Goal: Transaction & Acquisition: Download file/media

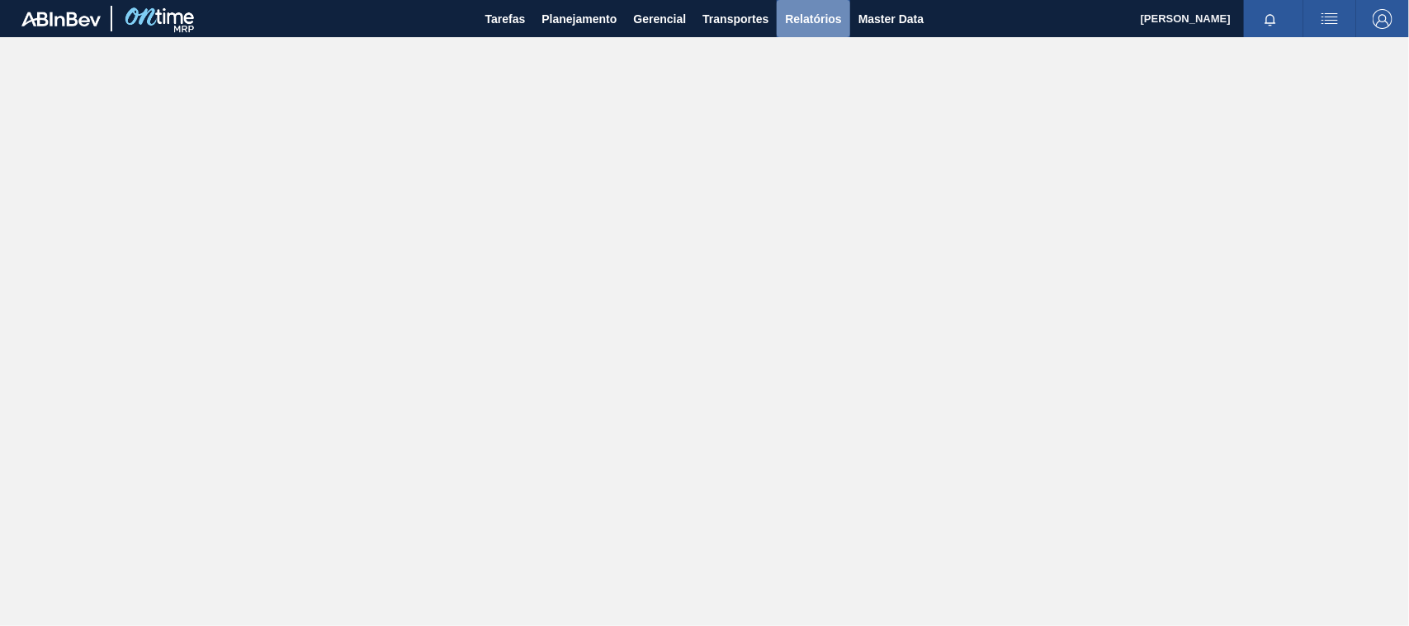
click at [811, 12] on span "Relatórios" at bounding box center [813, 19] width 56 height 20
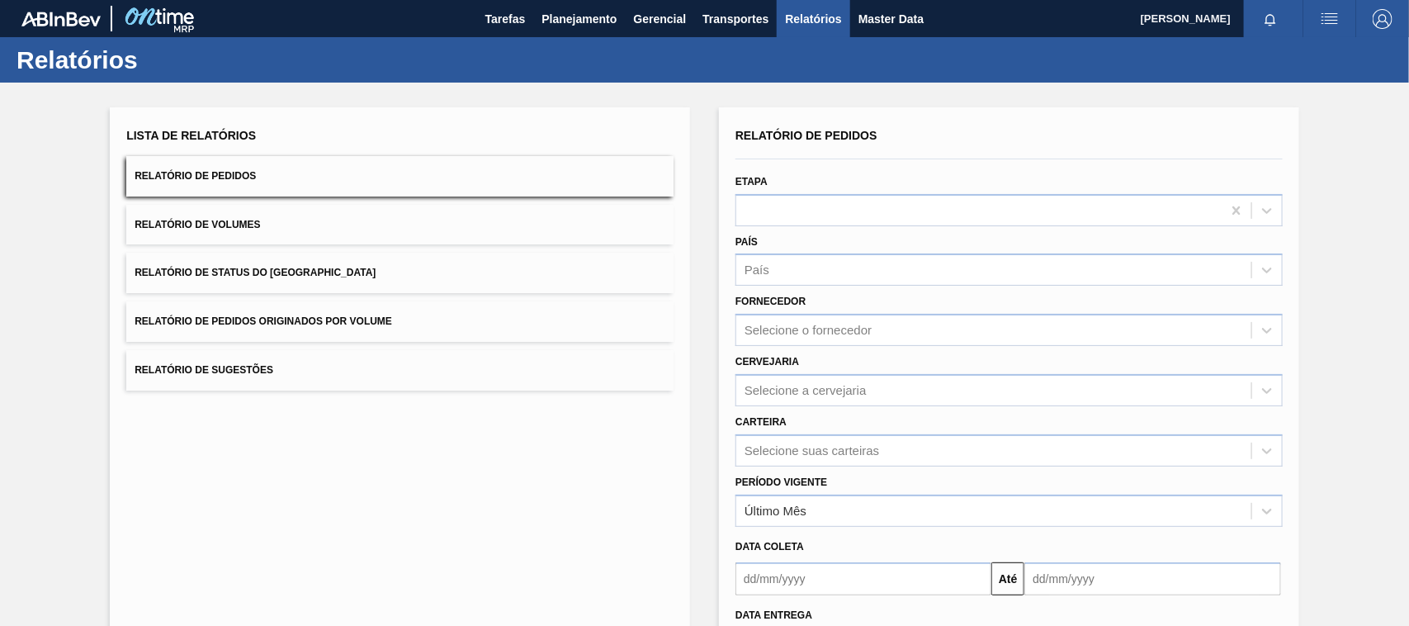
click at [315, 320] on span "Relatório de Pedidos Originados por Volume" at bounding box center [264, 321] width 258 height 12
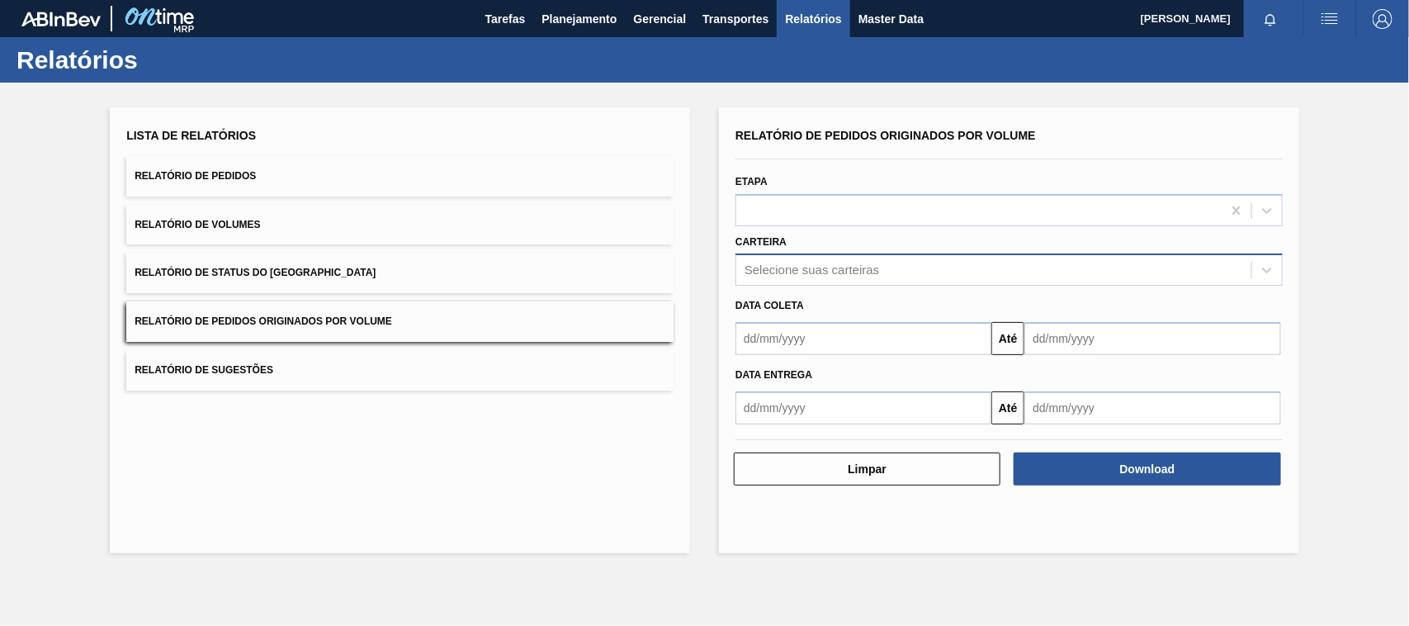
click at [777, 270] on div "Selecione suas carteiras" at bounding box center [811, 270] width 135 height 14
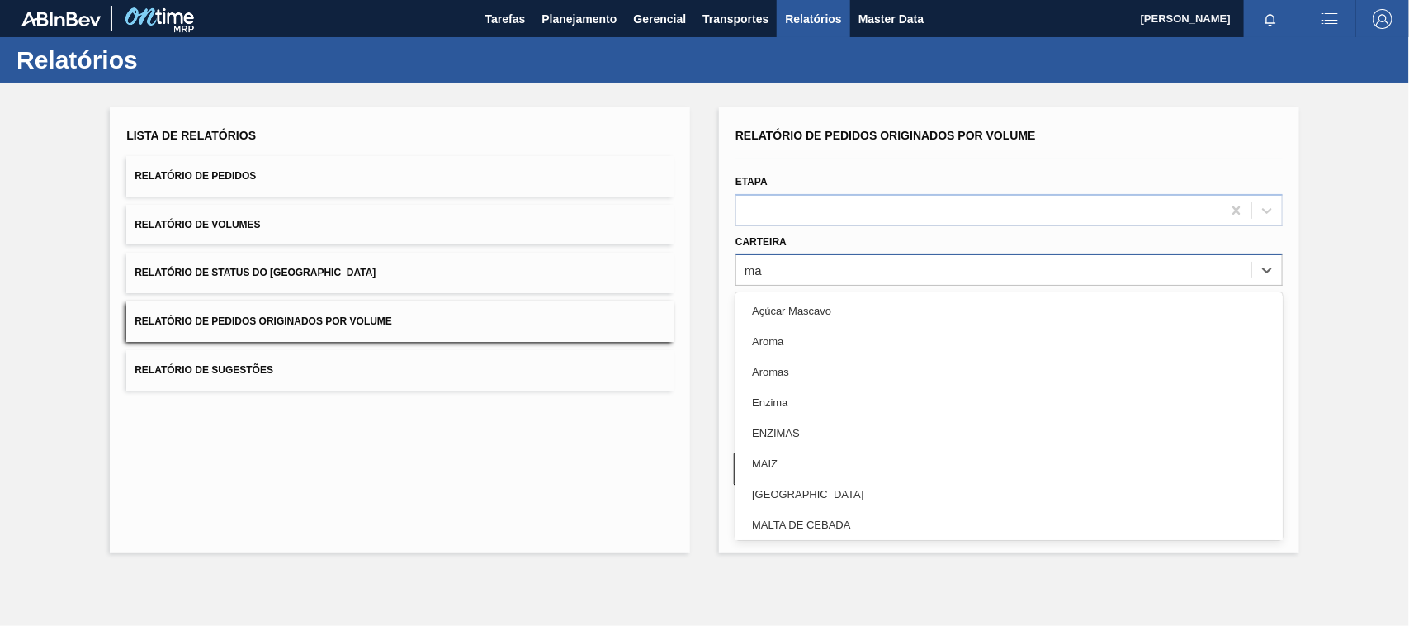
type input "mal"
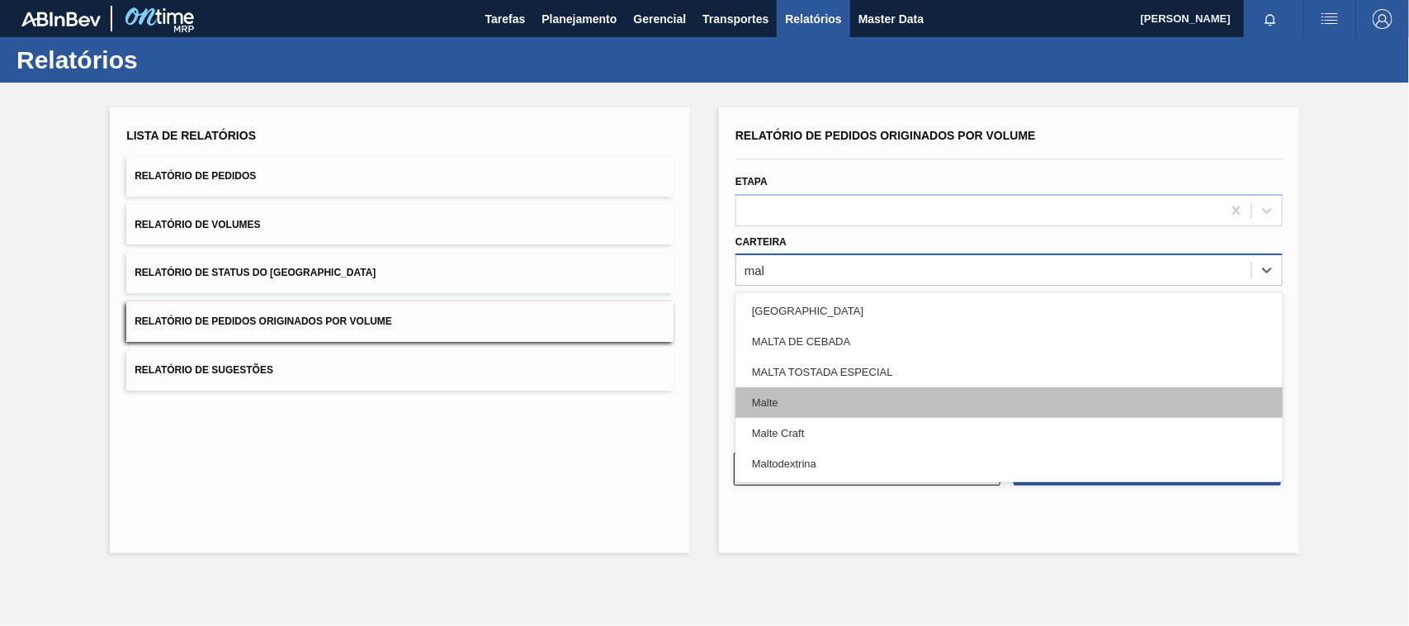
click at [784, 399] on div "Malte" at bounding box center [1008, 402] width 547 height 31
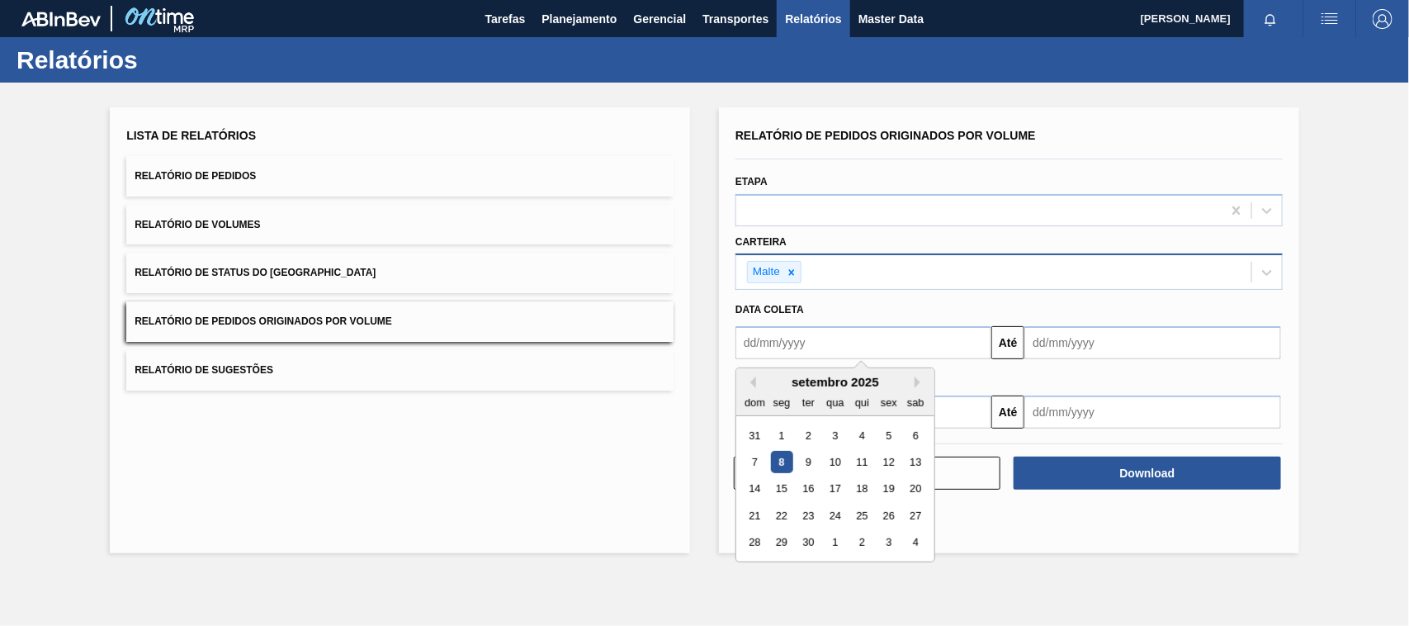
click at [830, 345] on input "text" at bounding box center [863, 342] width 256 height 33
type input "[DATE]"
click at [834, 433] on div "1" at bounding box center [835, 435] width 22 height 22
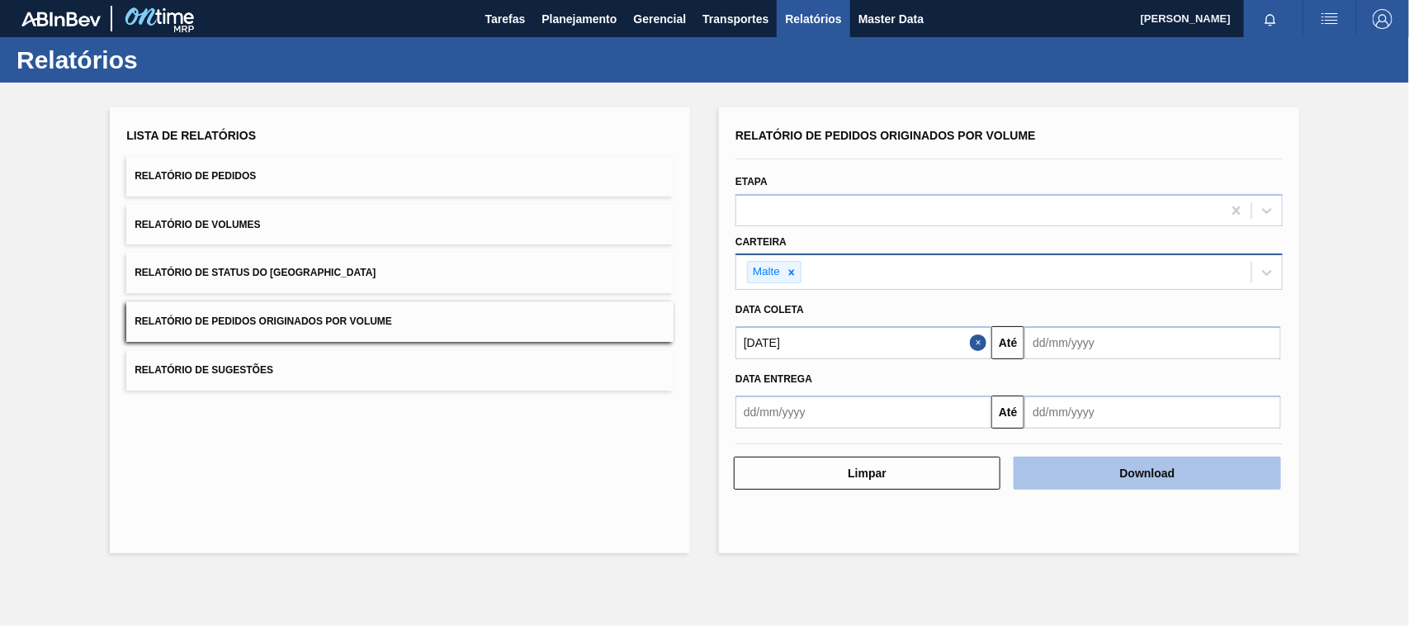
click at [1199, 483] on button "Download" at bounding box center [1147, 472] width 267 height 33
